Goal: Task Accomplishment & Management: Manage account settings

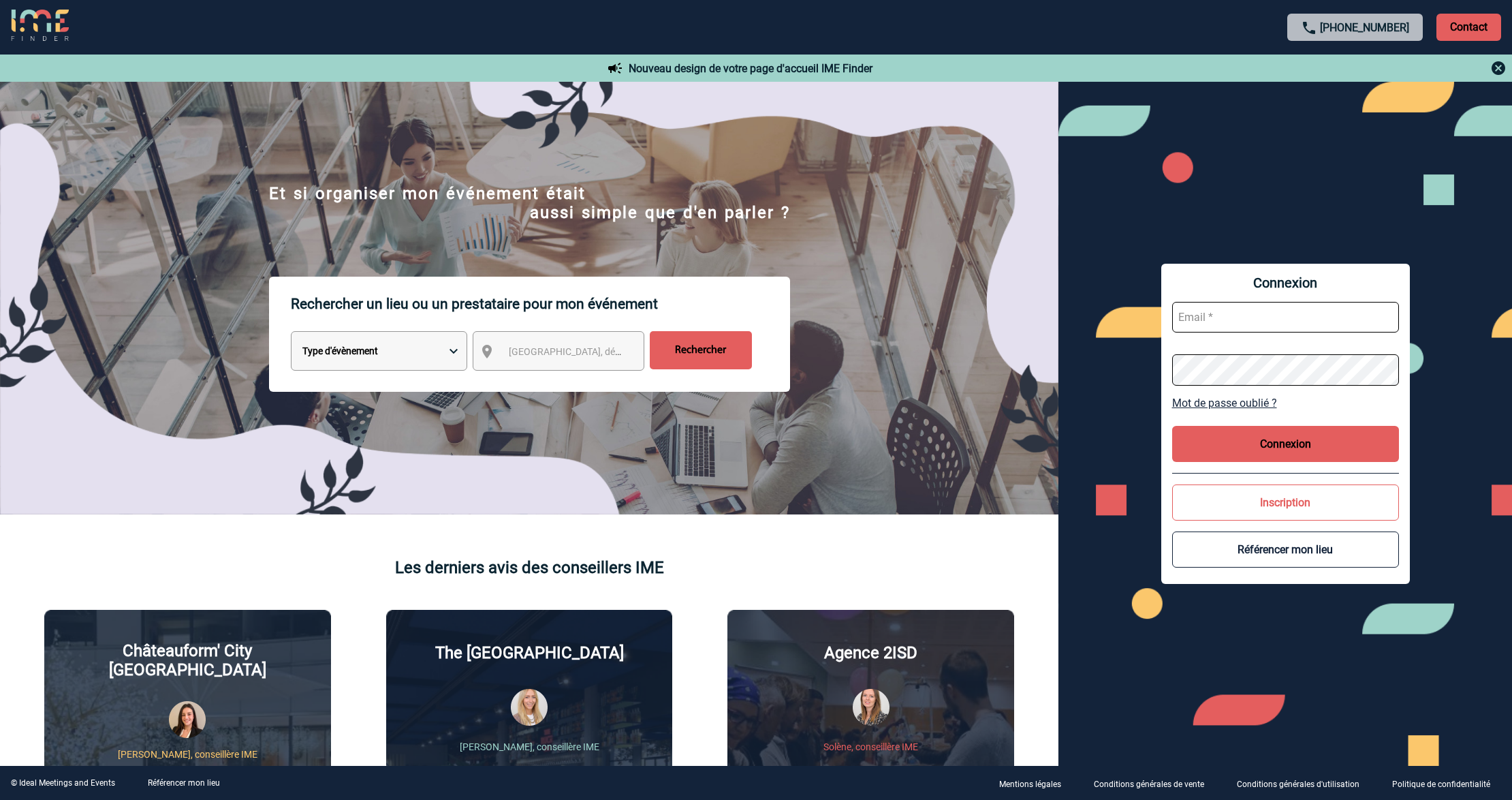
type input "lgebski@ime-groupe.com"
click at [1273, 301] on form "lgebski@ime-groupe.com" at bounding box center [1285, 343] width 226 height 105
click at [1265, 446] on button "Connexion" at bounding box center [1285, 444] width 226 height 36
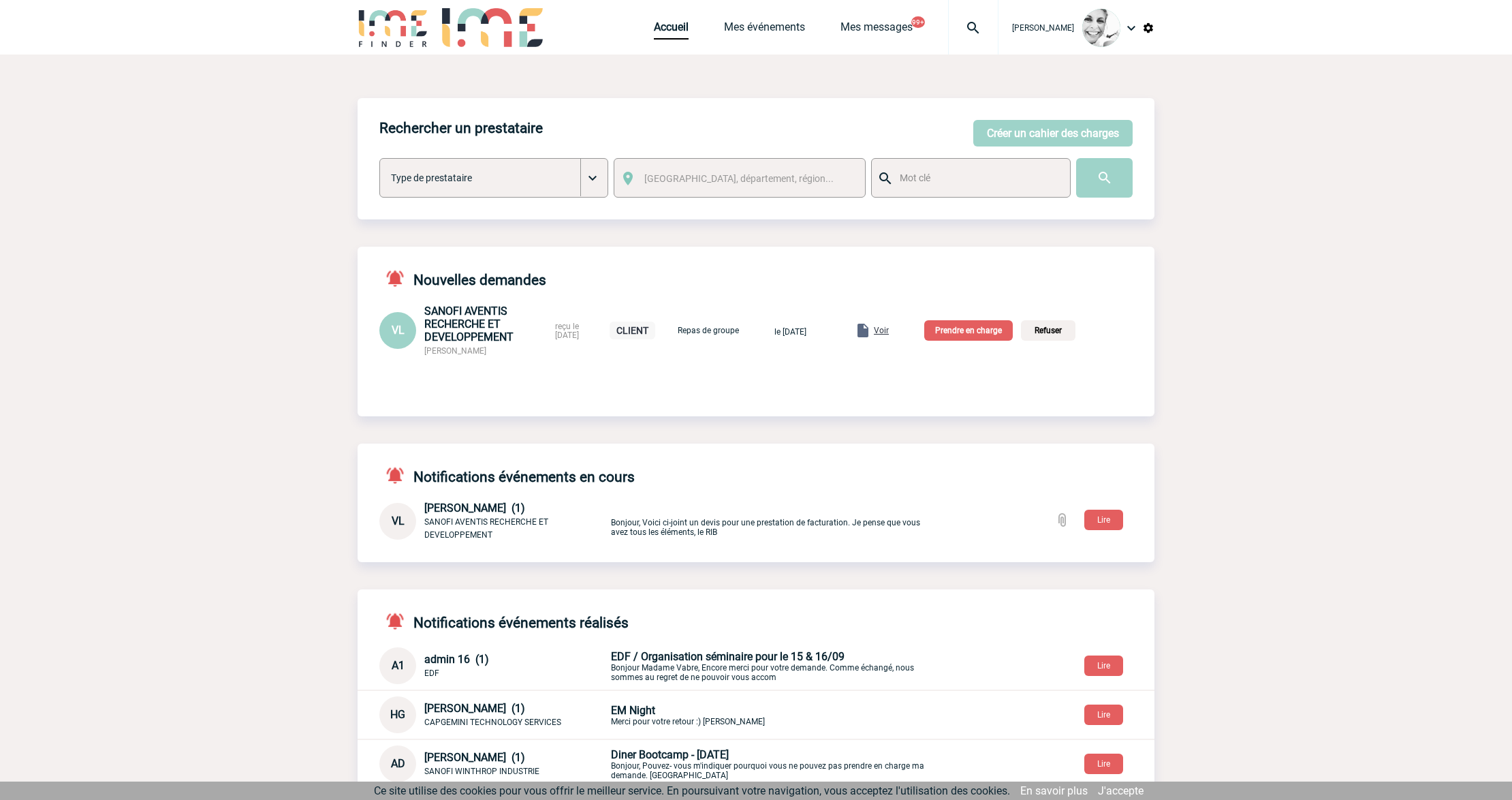
click at [978, 53] on div at bounding box center [973, 27] width 51 height 54
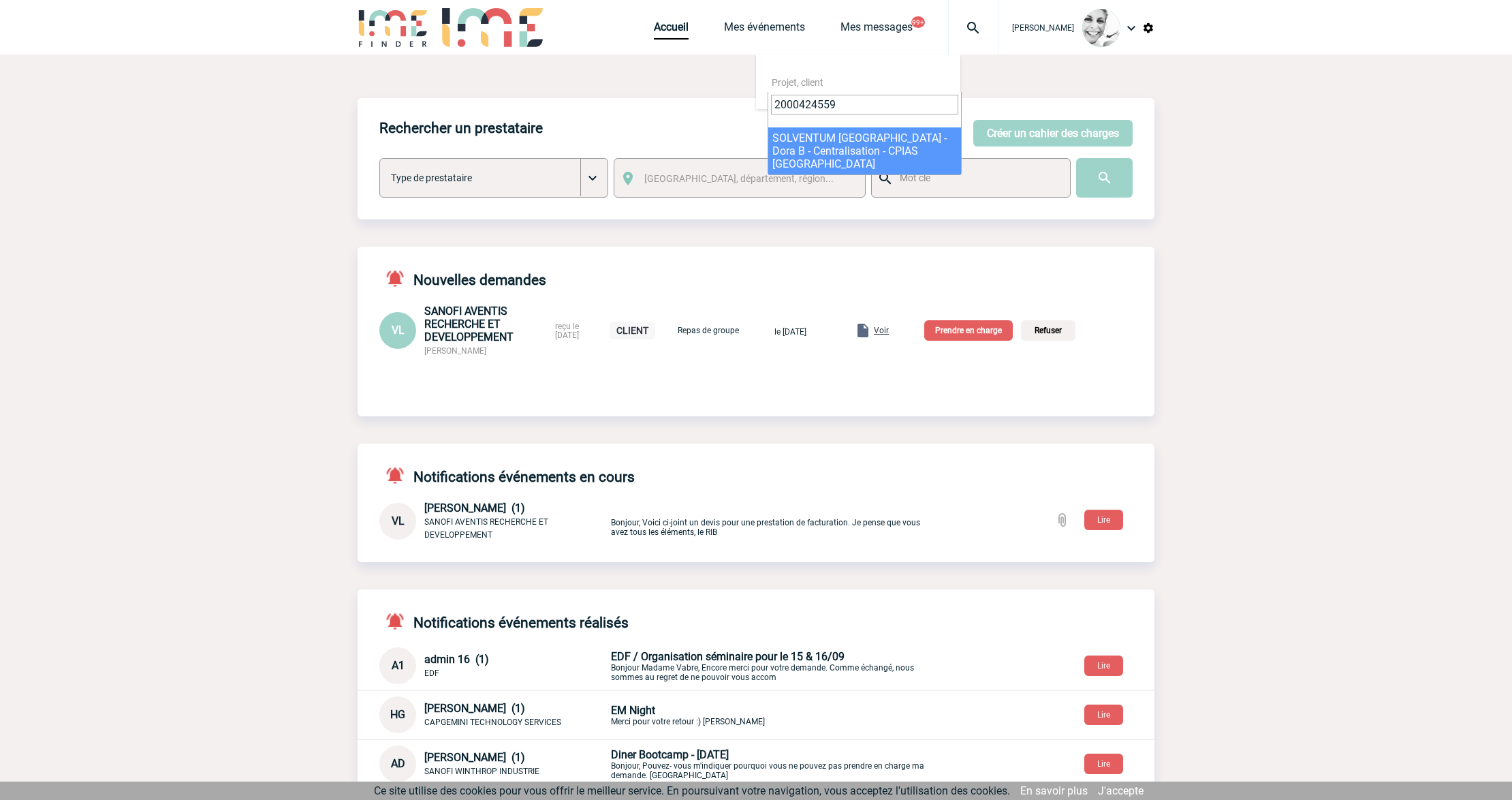
type input "2000424559"
select select "24060"
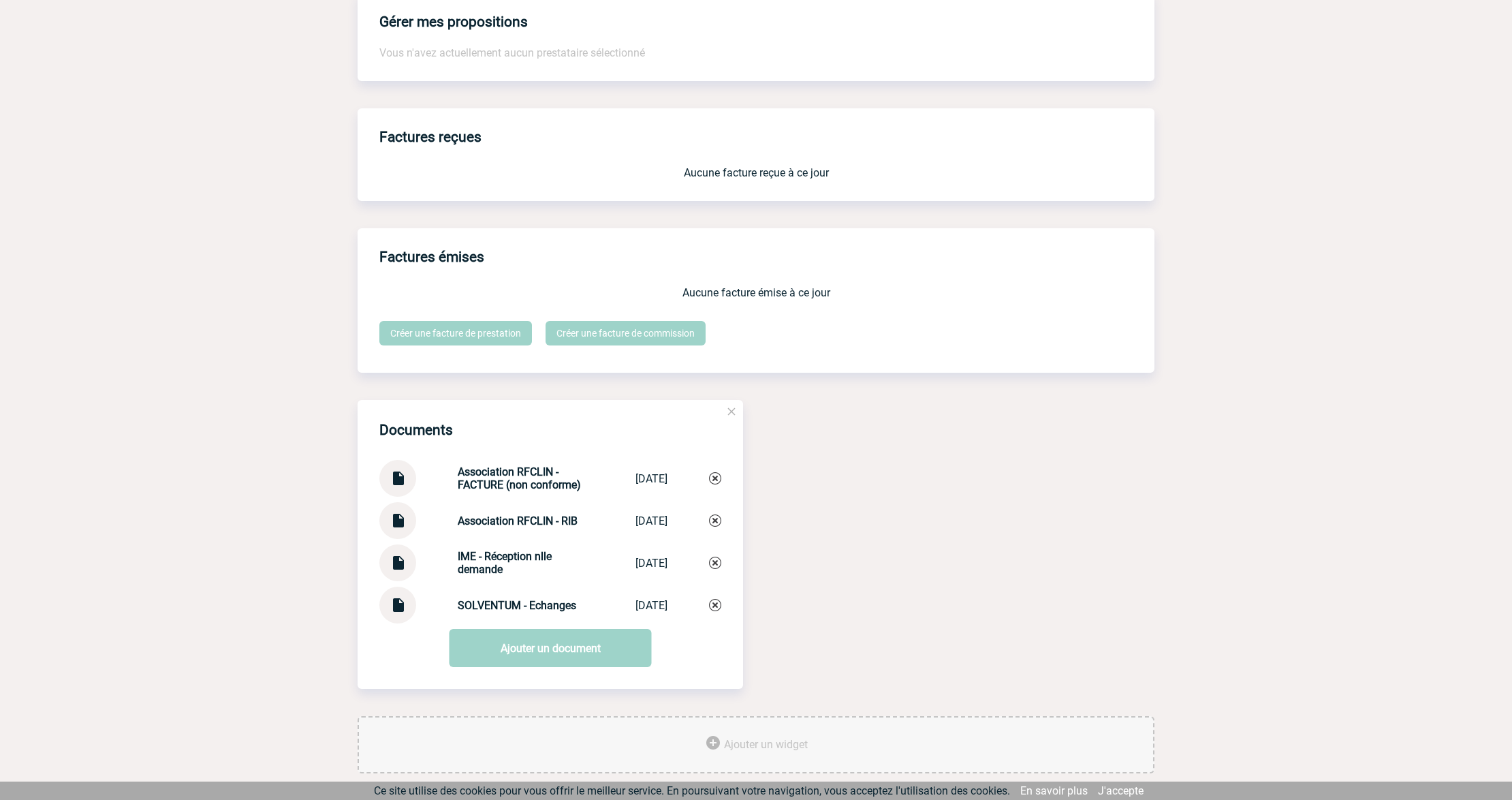
scroll to position [1132, 0]
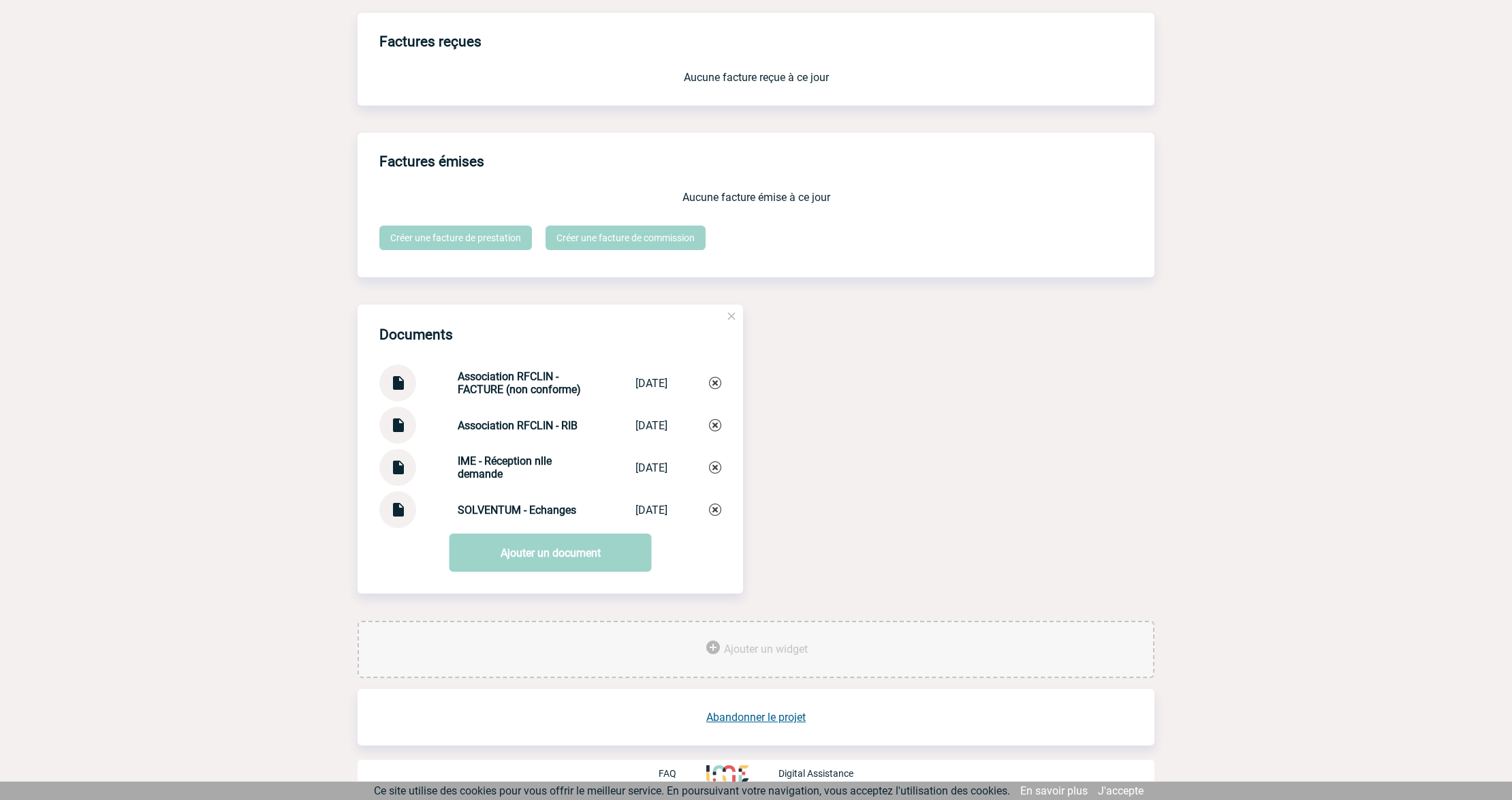
click at [396, 511] on img at bounding box center [397, 504] width 18 height 26
click at [400, 383] on img at bounding box center [397, 378] width 18 height 26
drag, startPoint x: 456, startPoint y: 389, endPoint x: 415, endPoint y: 383, distance: 41.4
click at [415, 383] on div "Association RFCLIN - FACTURE (non conforme) Association RFC... 23/06/2025" at bounding box center [550, 383] width 342 height 37
click at [507, 543] on link "Ajouter un document" at bounding box center [550, 552] width 202 height 38
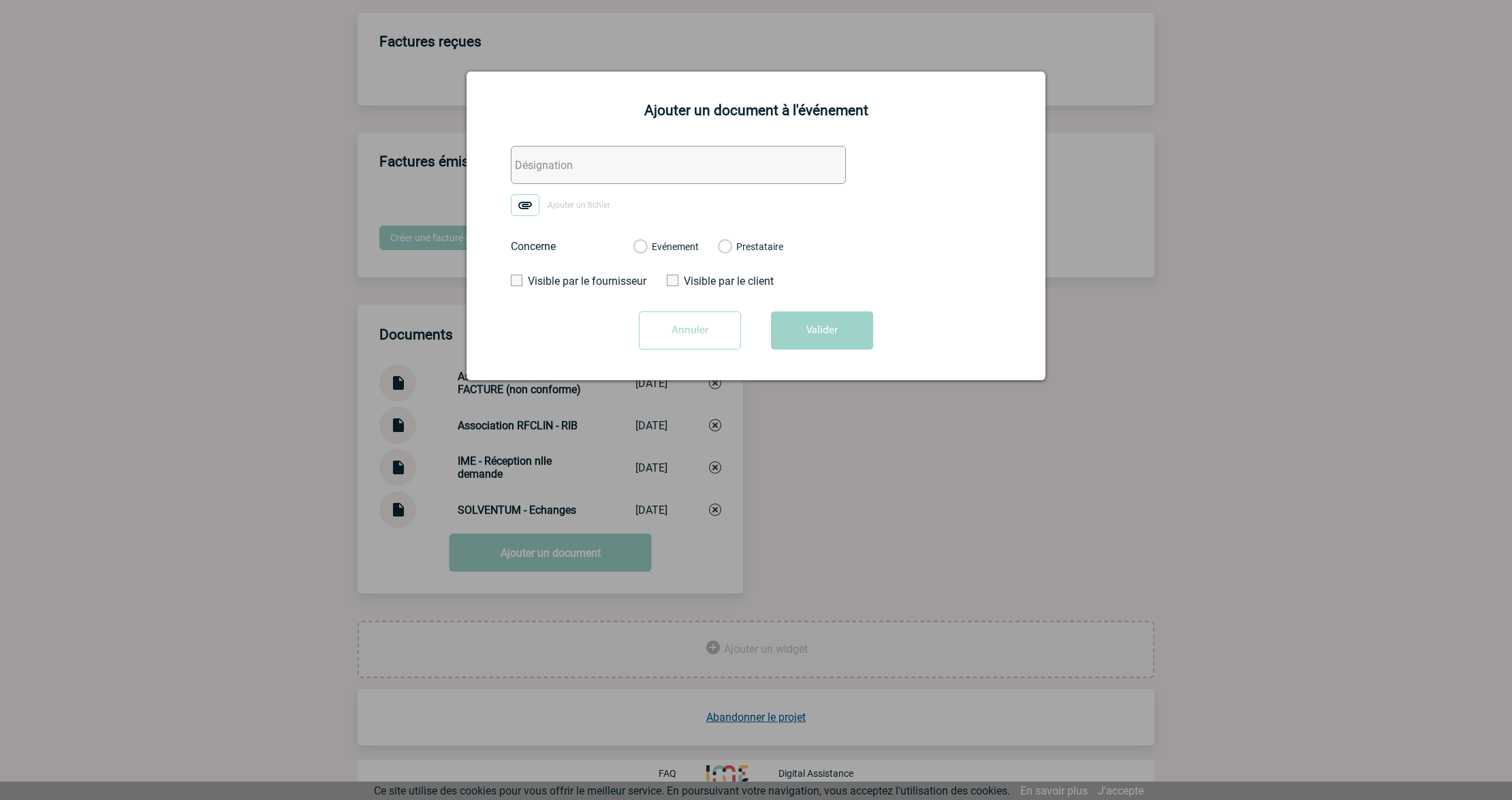
drag, startPoint x: 600, startPoint y: 146, endPoint x: 622, endPoint y: 159, distance: 25.6
click at [600, 147] on input "text" at bounding box center [678, 165] width 335 height 38
paste input "Association RFCLIN - FACTURE (non conforme"
click at [667, 162] on input "Association RFCLIN - FACTURE (non conforme" at bounding box center [678, 165] width 335 height 38
type input "Association RFCLIN - FACTURE V2 (conforme)"
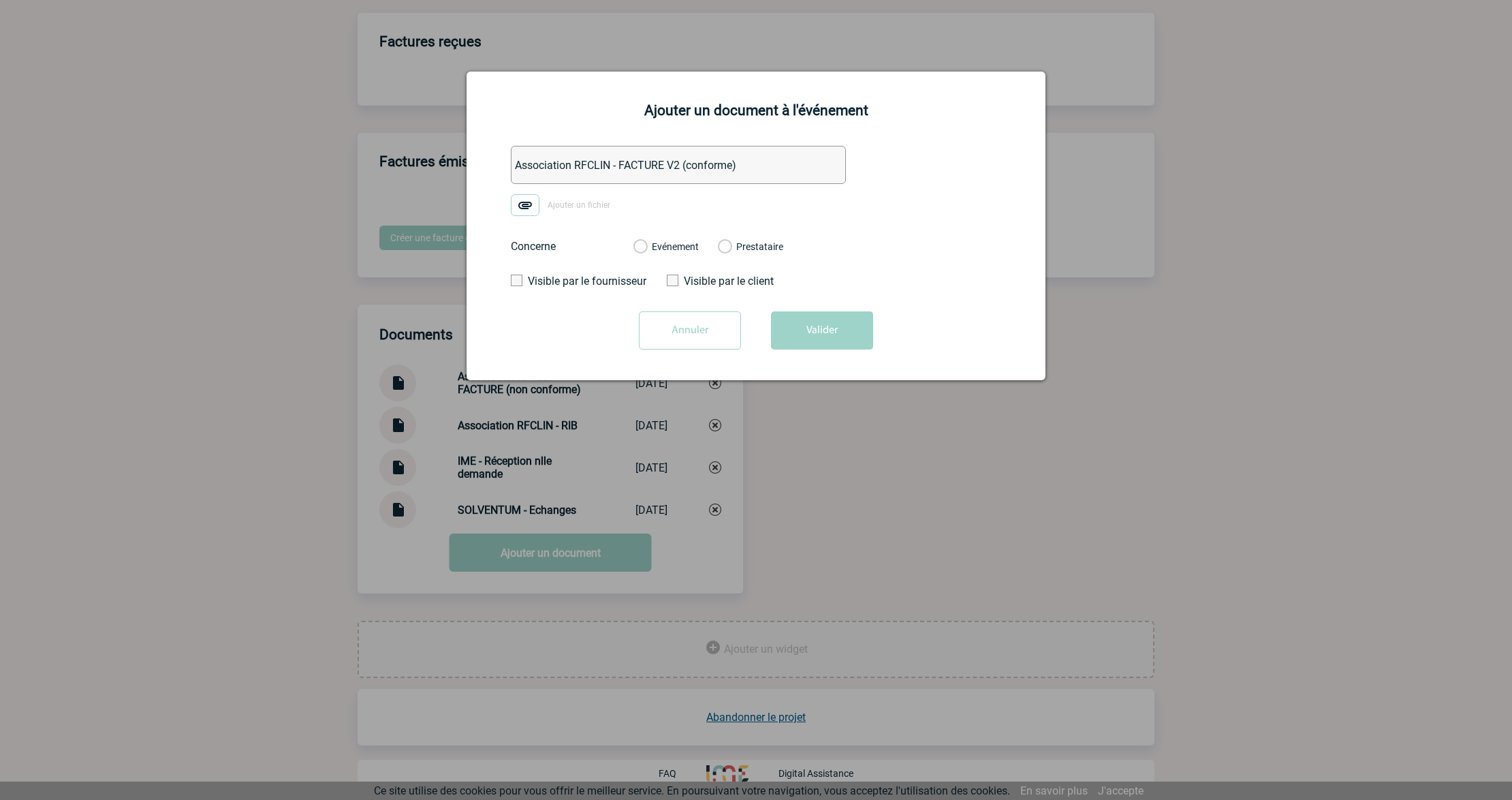
click at [546, 205] on label "Ajouter un fichier" at bounding box center [565, 205] width 109 height 22
click at [0, 0] on input "Ajouter un fichier" at bounding box center [0, 0] width 0 height 0
click at [646, 249] on label "Evénement" at bounding box center [640, 247] width 13 height 12
click at [0, 0] on input "Evénement" at bounding box center [0, 0] width 0 height 0
click at [864, 339] on button "Valider" at bounding box center [822, 331] width 102 height 38
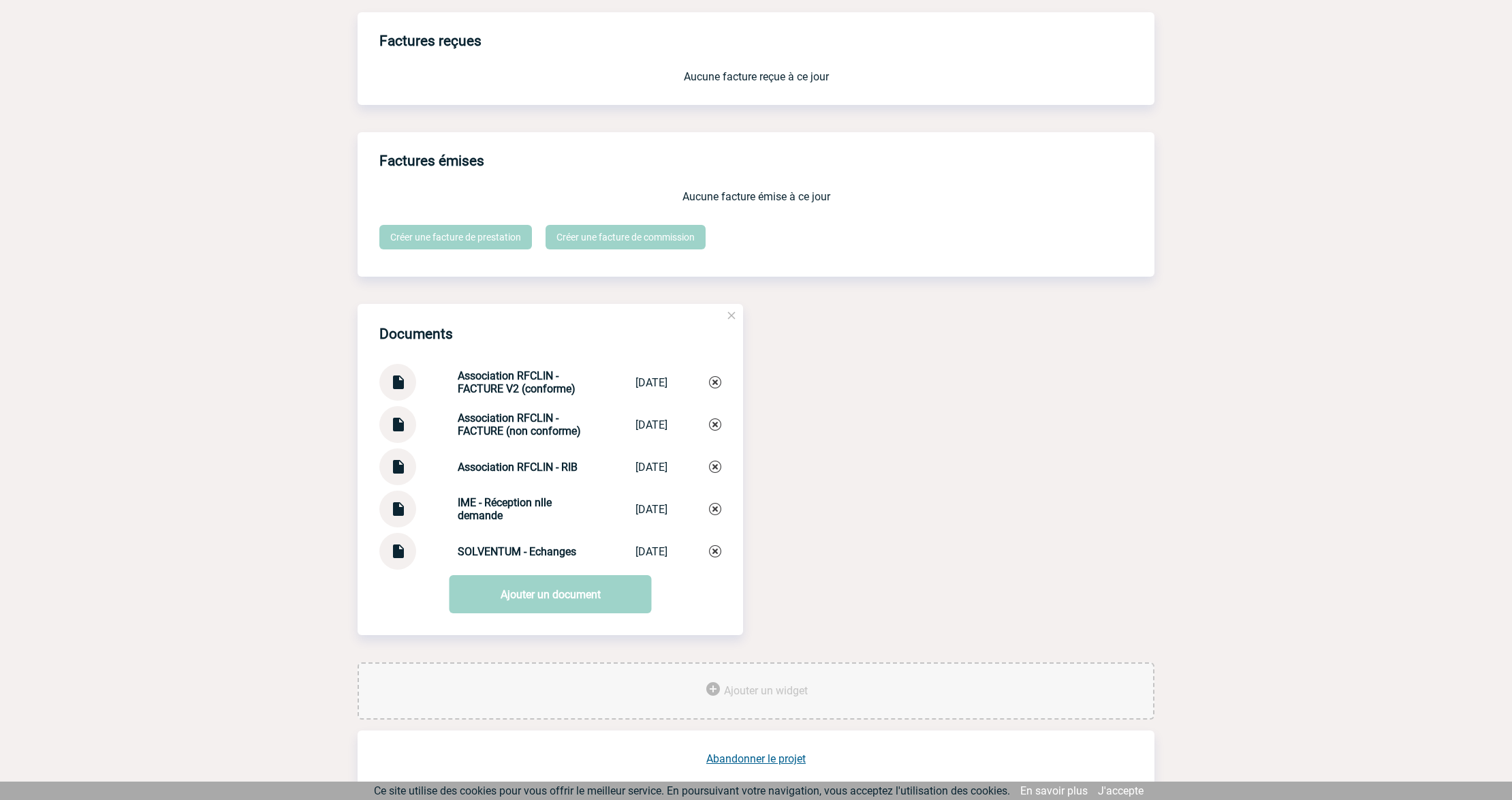
click at [402, 470] on img at bounding box center [397, 461] width 18 height 26
click at [397, 557] on img at bounding box center [397, 546] width 18 height 26
click at [553, 590] on link "Ajouter un document" at bounding box center [550, 594] width 202 height 38
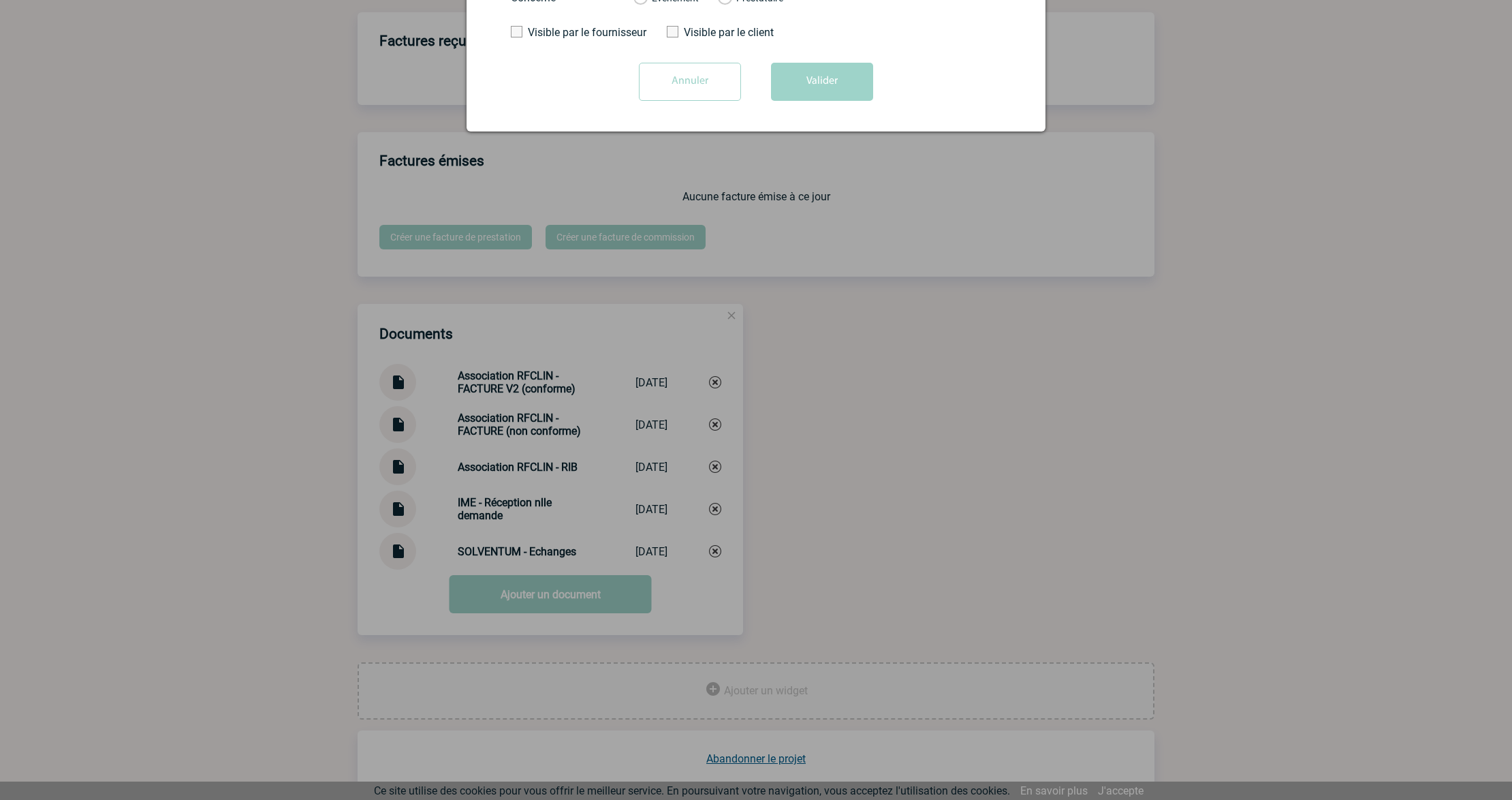
click at [182, 384] on div at bounding box center [756, 400] width 1512 height 800
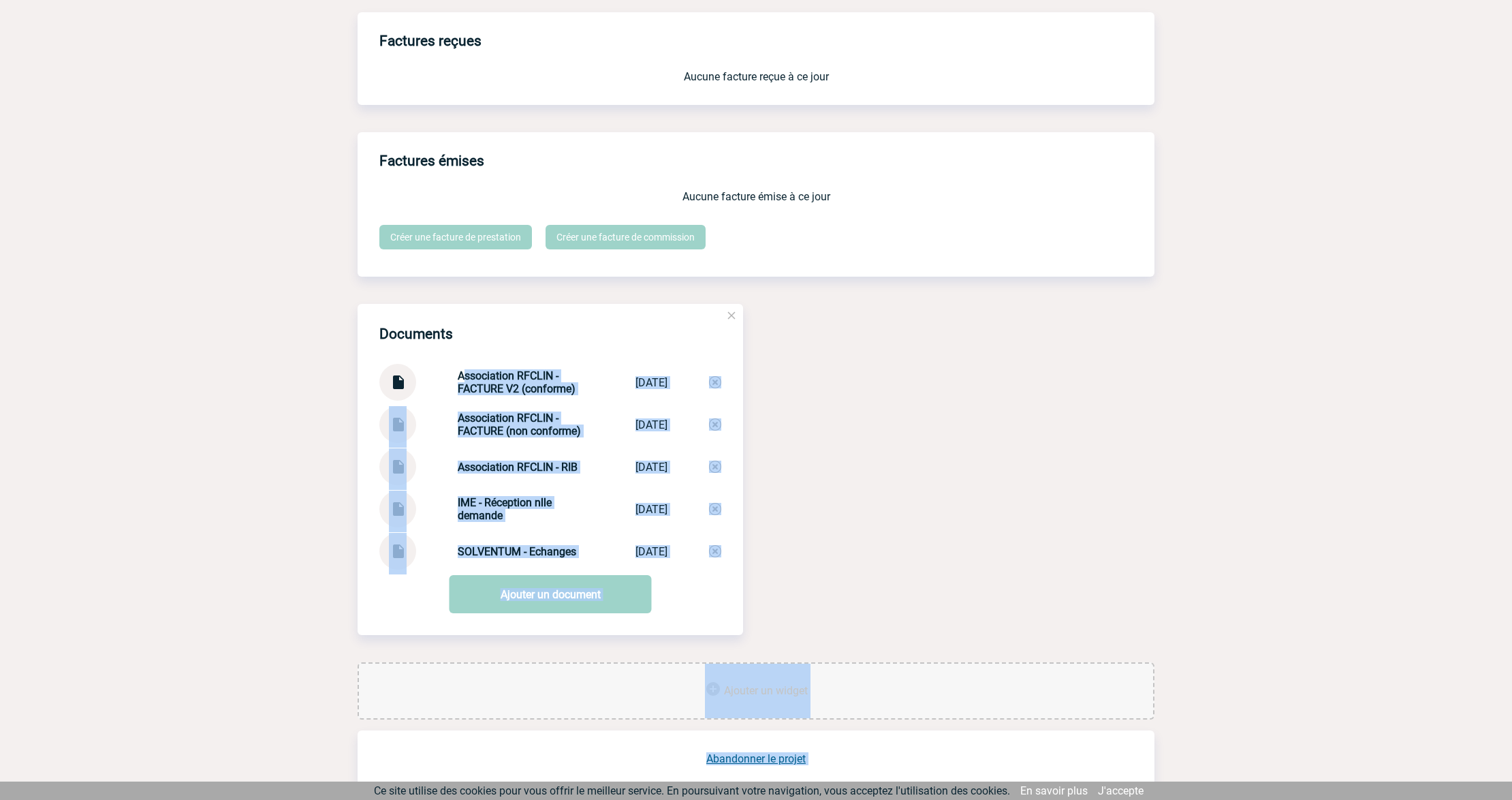
drag, startPoint x: 541, startPoint y: 395, endPoint x: 447, endPoint y: 381, distance: 95.0
click at [480, 375] on strong "Association RFCLIN - FACTURE V2 (conforme)" at bounding box center [516, 382] width 118 height 26
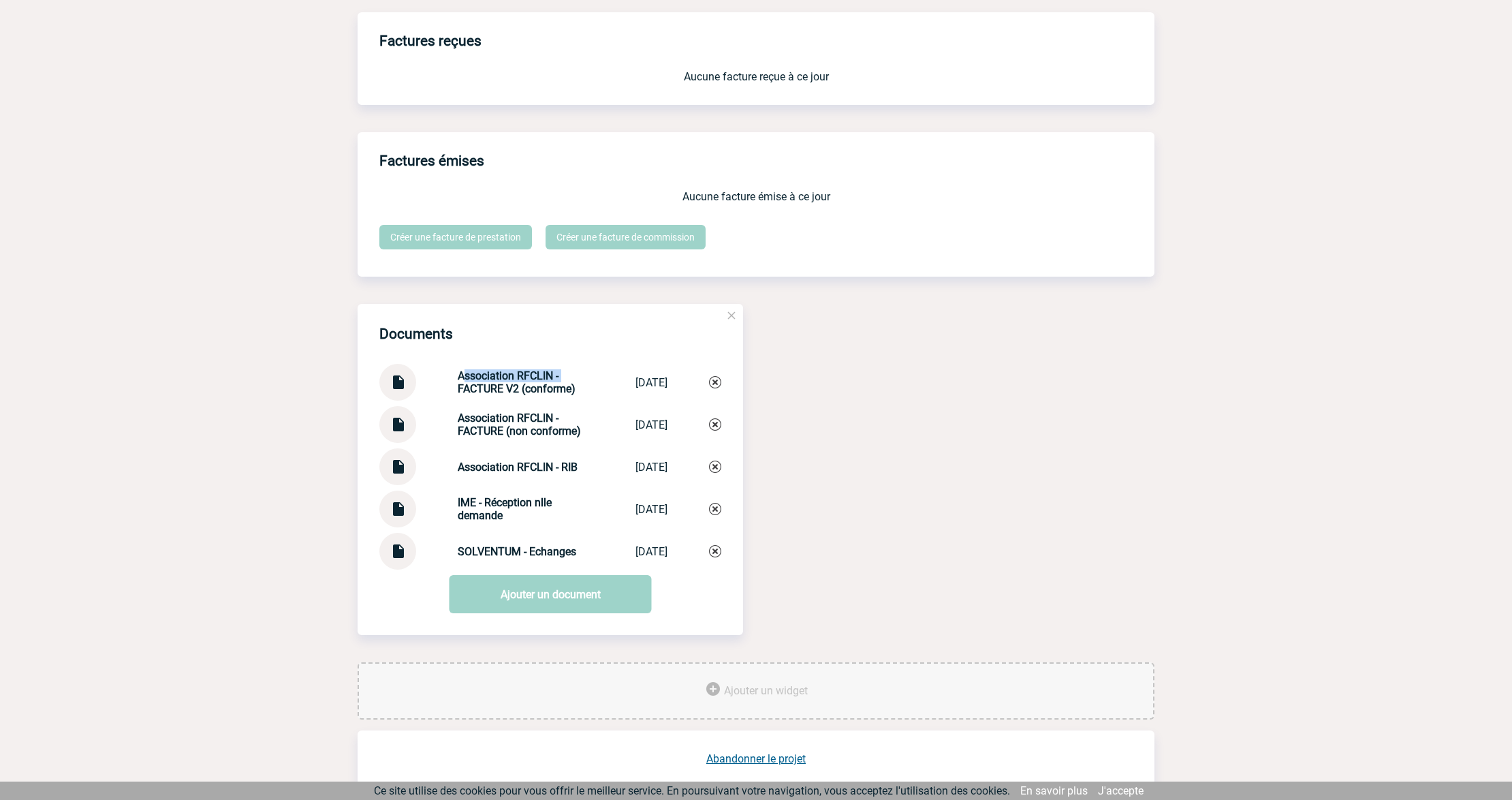
drag, startPoint x: 447, startPoint y: 379, endPoint x: 561, endPoint y: 380, distance: 114.0
click at [561, 380] on div "Association RFCLIN - FACTURE V2 (conforme) Association RF... 26/09/2025" at bounding box center [550, 382] width 342 height 37
copy strong "Association RFCLIN -"
click at [517, 608] on link "Ajouter un document" at bounding box center [550, 594] width 202 height 38
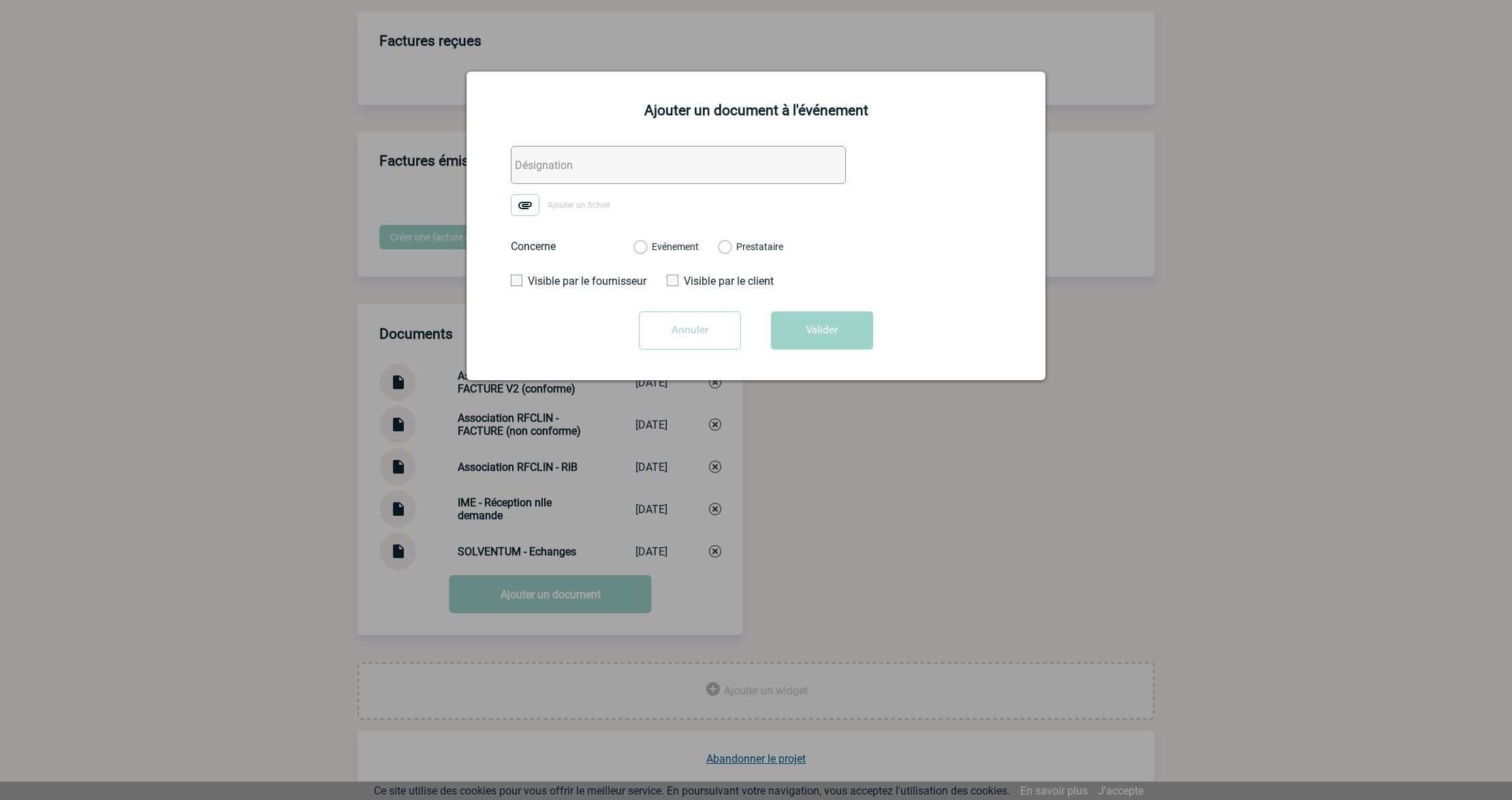
click at [592, 161] on input "text" at bounding box center [678, 165] width 335 height 38
paste input "Association RFCLIN -"
type input "Association RFCLIN - Réception FRE"
click at [514, 205] on img at bounding box center [525, 205] width 29 height 22
click at [0, 0] on input "Ajouter un fichier" at bounding box center [0, 0] width 0 height 0
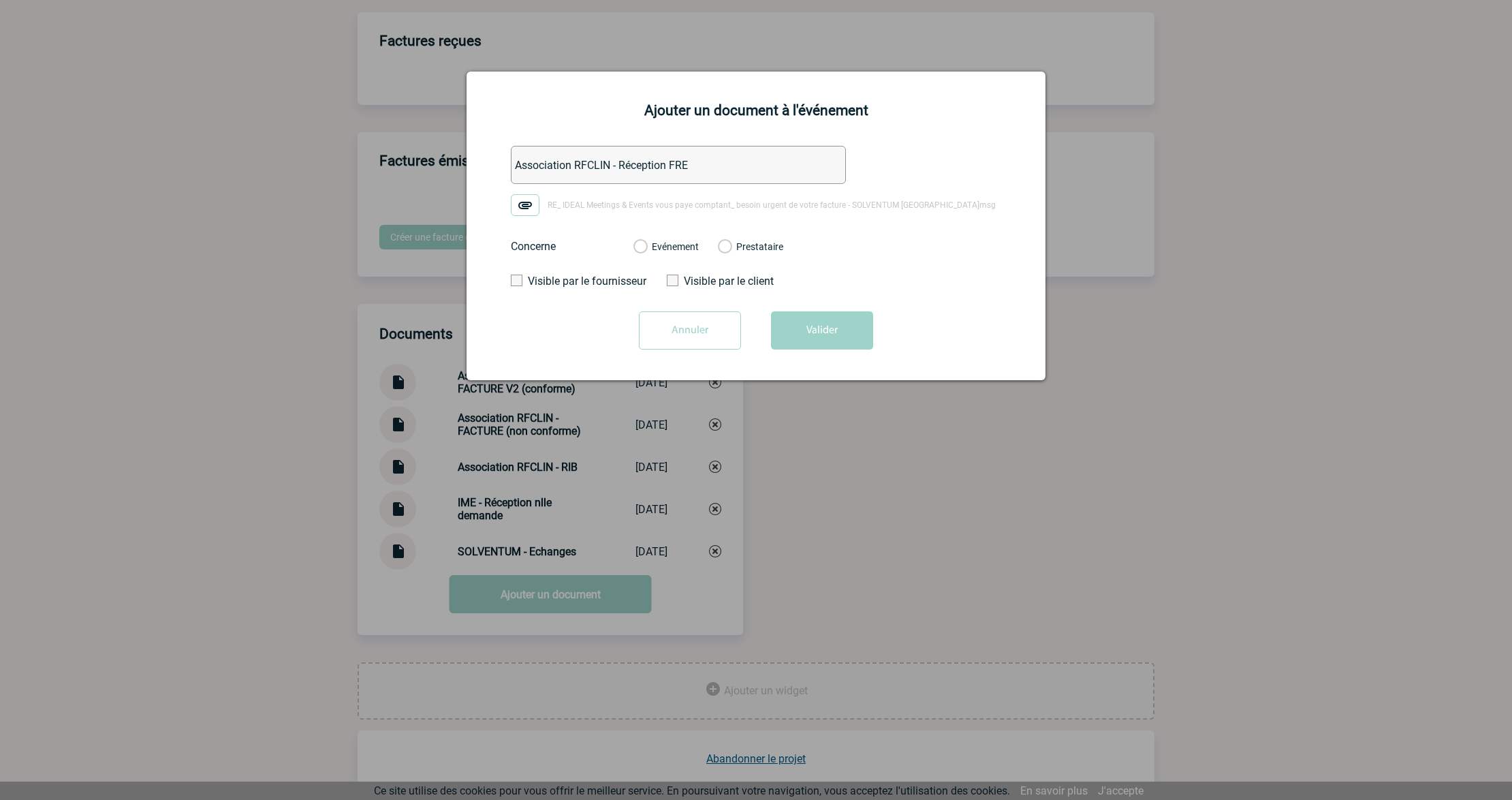
click at [646, 244] on label "Evénement" at bounding box center [640, 247] width 13 height 12
click at [0, 0] on input "Evénement" at bounding box center [0, 0] width 0 height 0
drag, startPoint x: 773, startPoint y: 322, endPoint x: 778, endPoint y: 332, distance: 11.2
click at [776, 327] on button "Valider" at bounding box center [822, 331] width 102 height 38
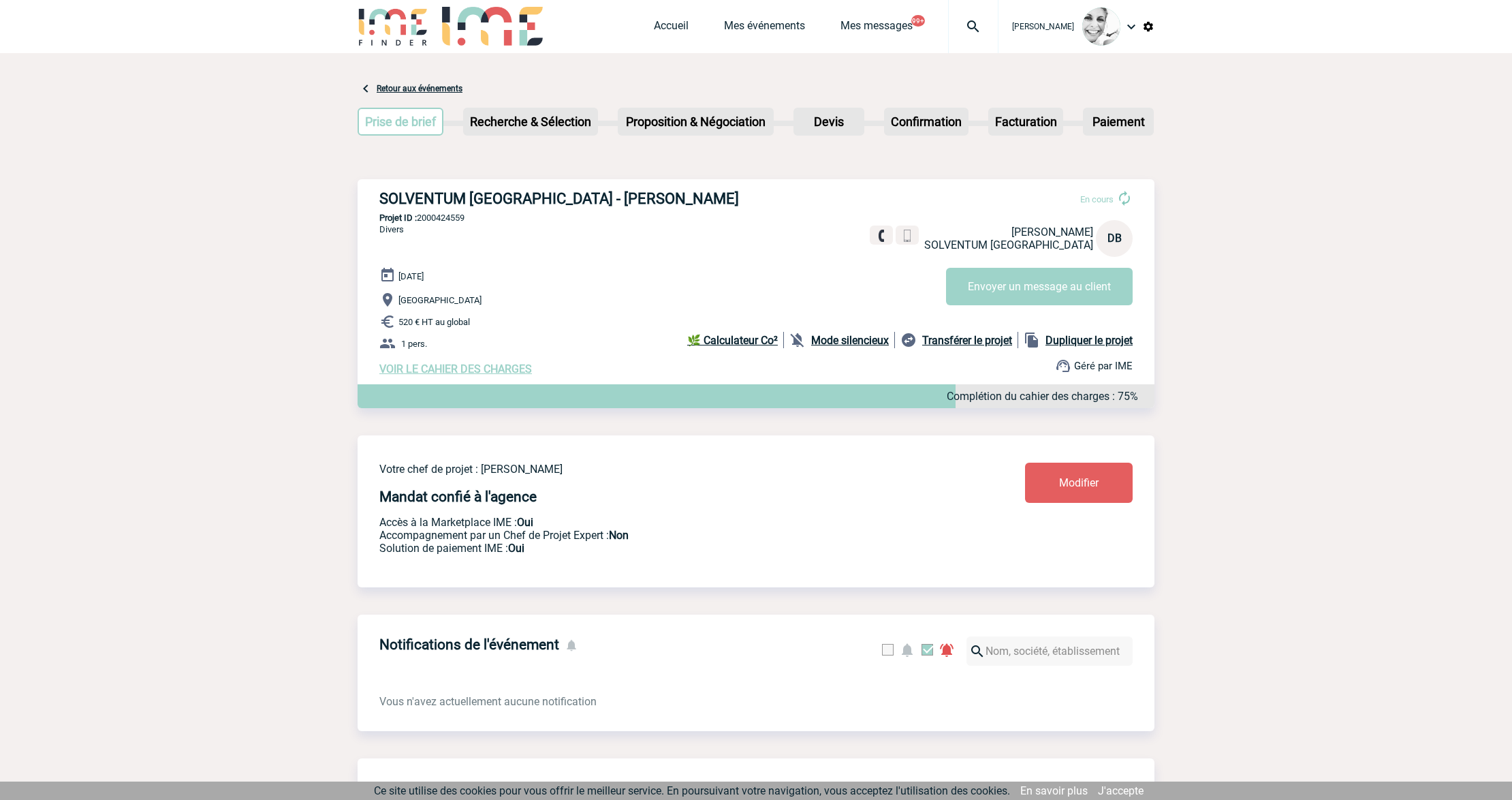
scroll to position [0, 0]
click at [456, 221] on p "Projet ID : 2000424559" at bounding box center [756, 219] width 797 height 10
copy p "2000424559"
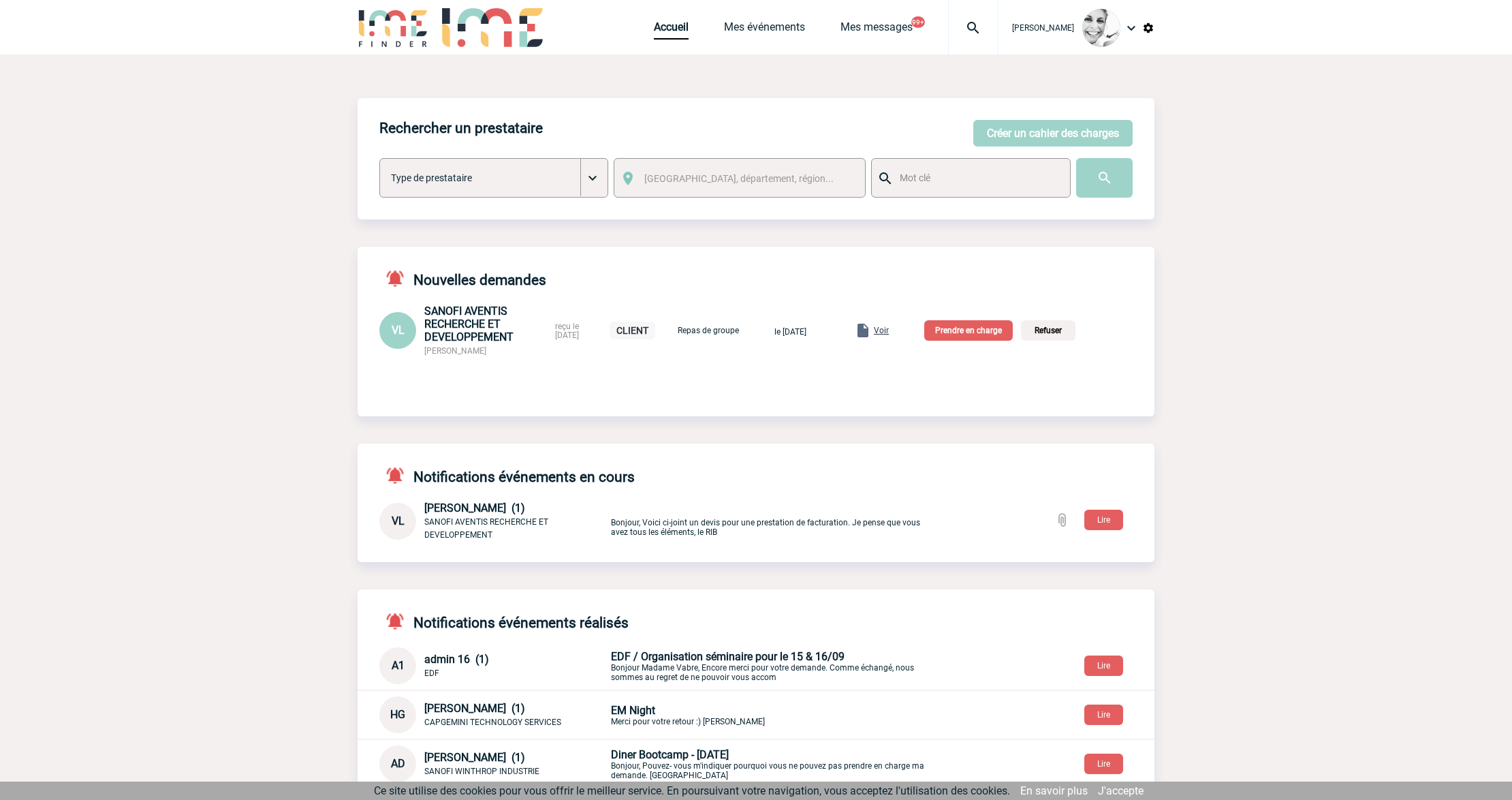
click at [979, 18] on div at bounding box center [973, 27] width 51 height 54
paste input "2000420814"
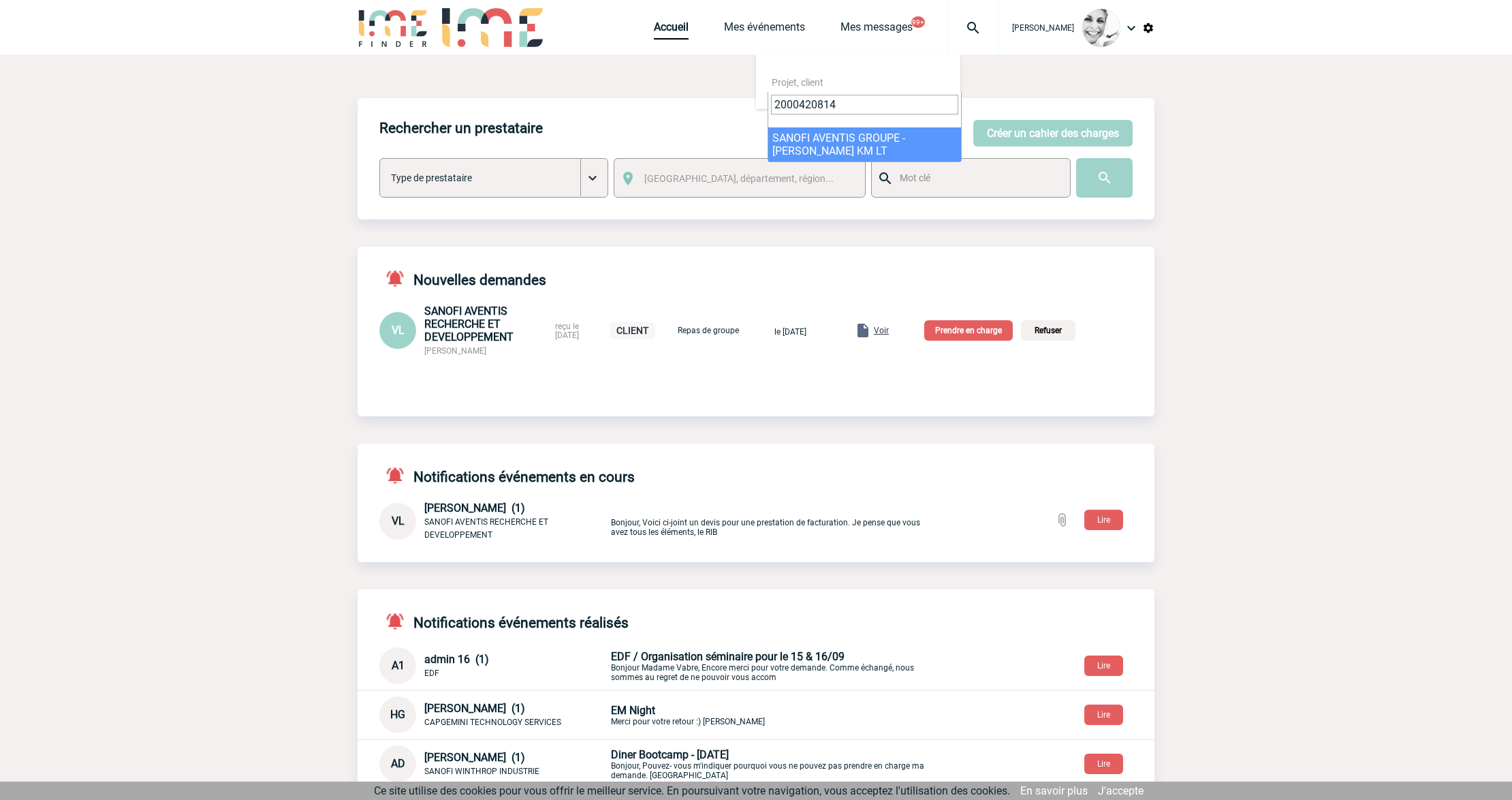
type input "2000420814"
select select "20315"
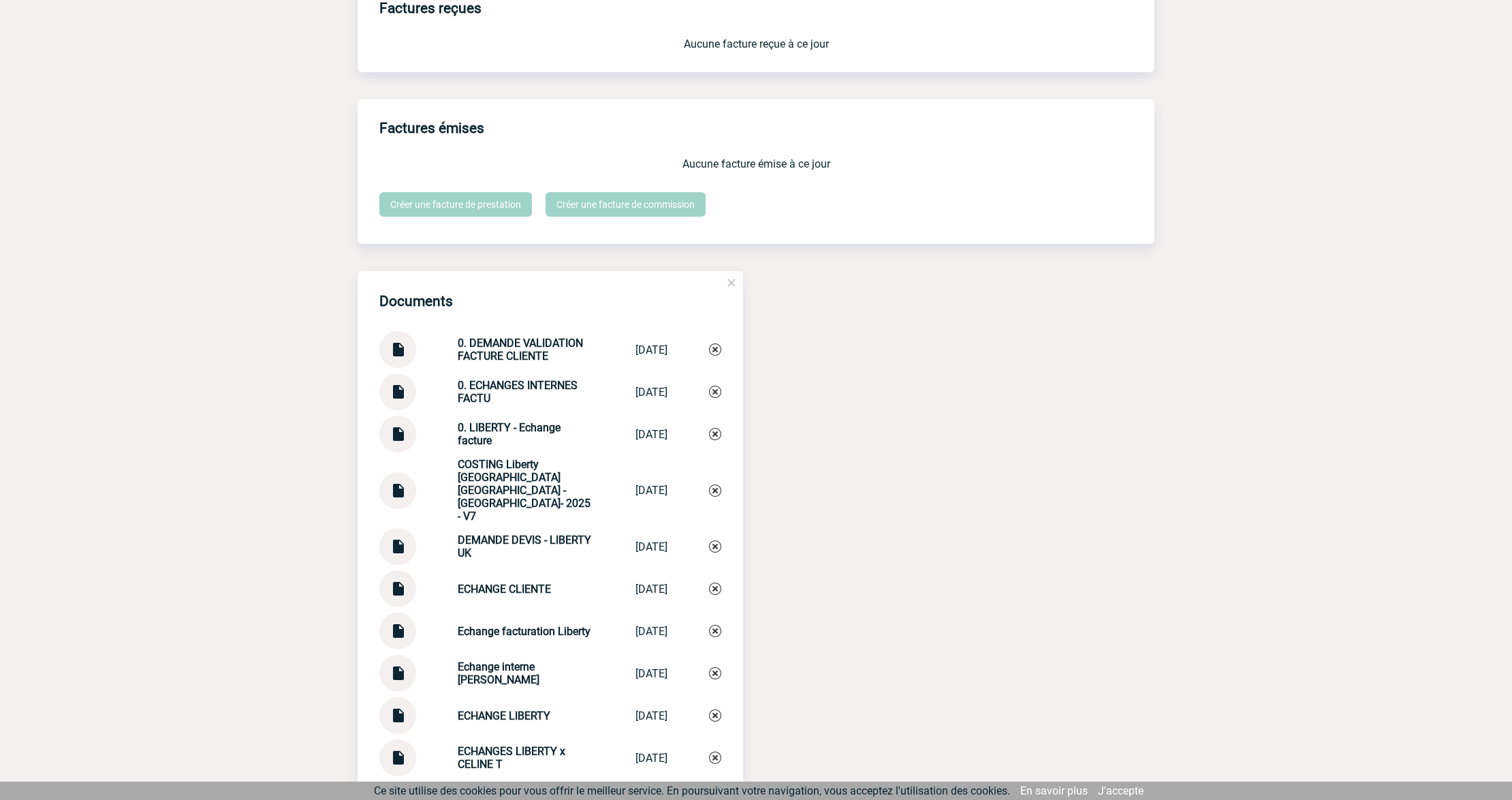
scroll to position [1181, 0]
click at [399, 353] on img at bounding box center [397, 342] width 18 height 26
